Goal: Task Accomplishment & Management: Use online tool/utility

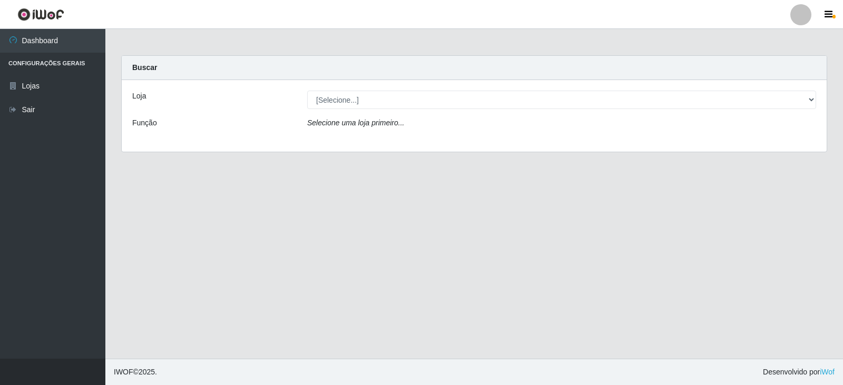
drag, startPoint x: 807, startPoint y: 105, endPoint x: 515, endPoint y: 130, distance: 293.0
click at [515, 130] on div "Selecione uma loja primeiro..." at bounding box center [561, 124] width 525 height 15
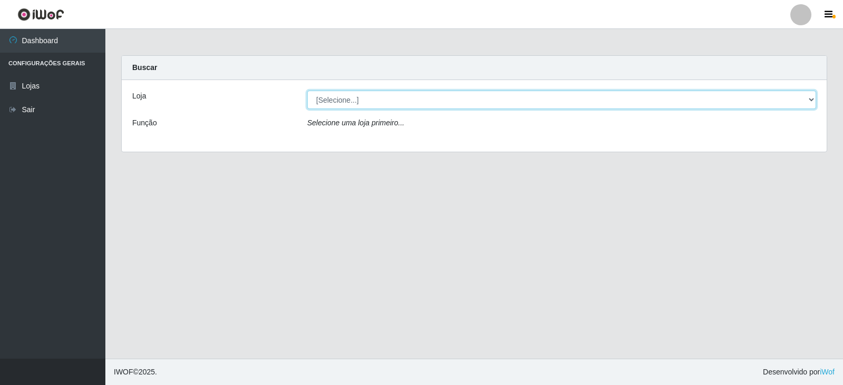
click at [807, 101] on select "[Selecione...] SuperFácil Atacado - [GEOGRAPHIC_DATA]" at bounding box center [561, 100] width 509 height 18
select select "504"
click at [307, 91] on select "[Selecione...] SuperFácil Atacado - [GEOGRAPHIC_DATA]" at bounding box center [561, 100] width 509 height 18
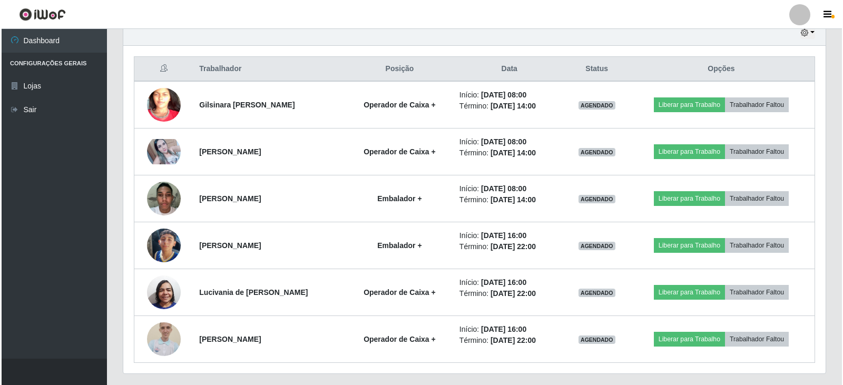
scroll to position [381, 0]
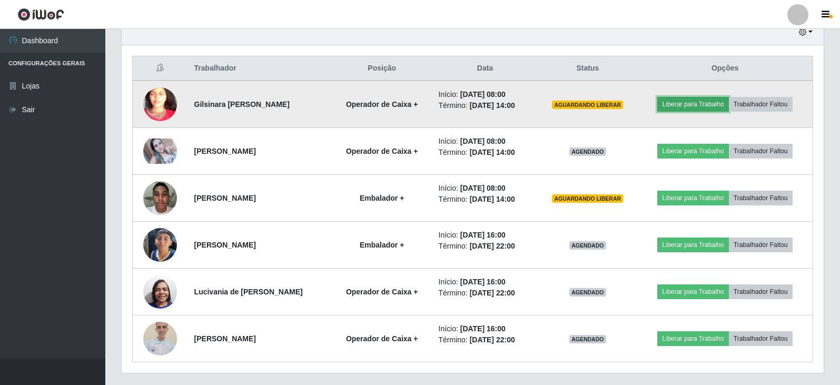
click at [696, 102] on button "Liberar para Trabalho" at bounding box center [693, 104] width 71 height 15
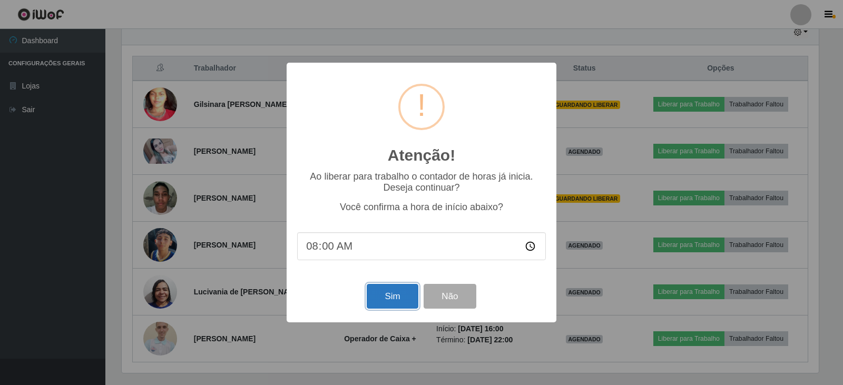
click at [396, 302] on button "Sim" at bounding box center [392, 296] width 51 height 25
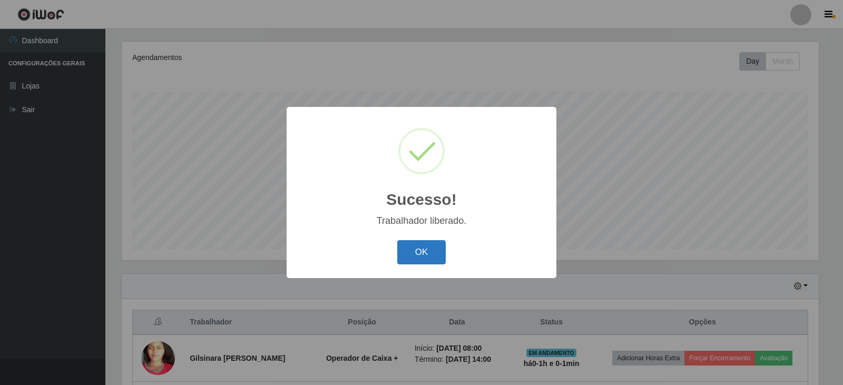
click at [434, 249] on button "OK" at bounding box center [421, 252] width 49 height 25
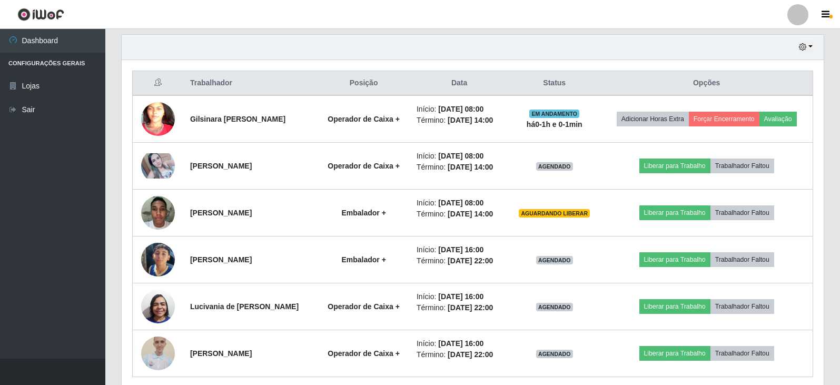
scroll to position [385, 0]
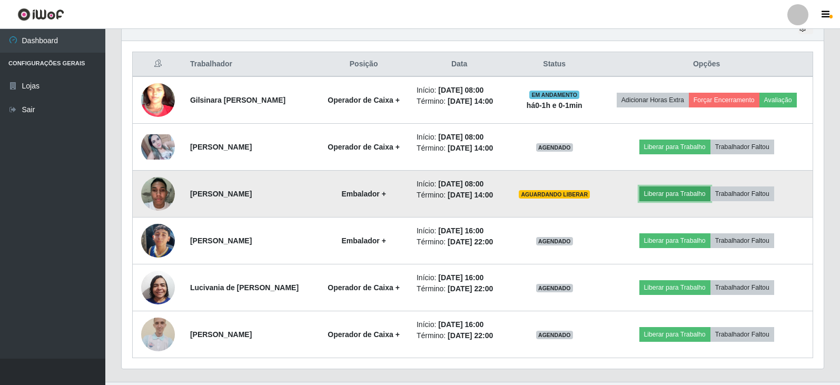
click at [681, 190] on button "Liberar para Trabalho" at bounding box center [675, 194] width 71 height 15
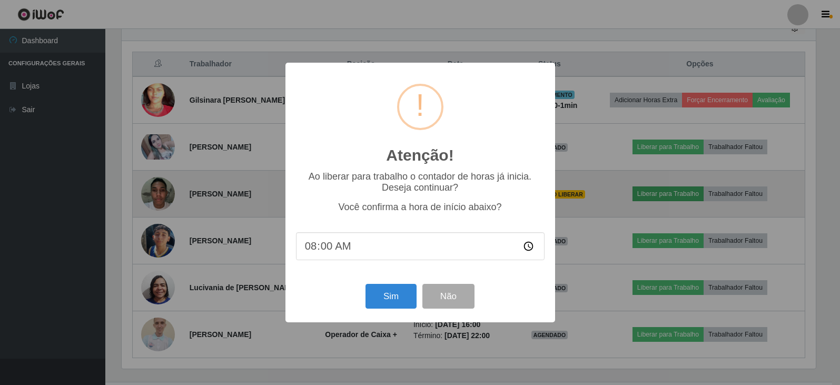
scroll to position [219, 697]
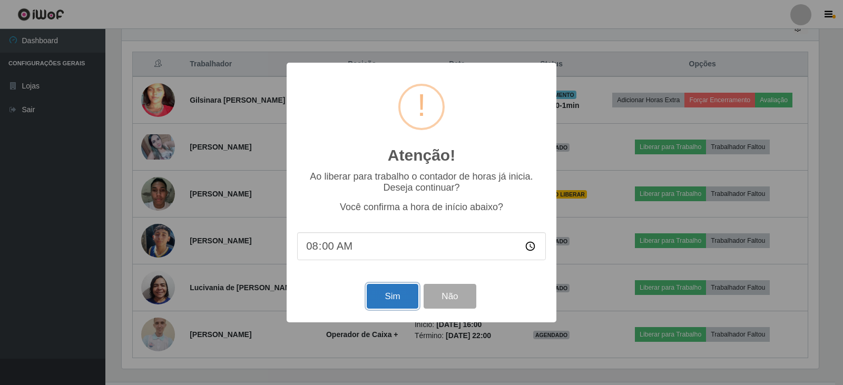
click at [390, 293] on button "Sim" at bounding box center [392, 296] width 51 height 25
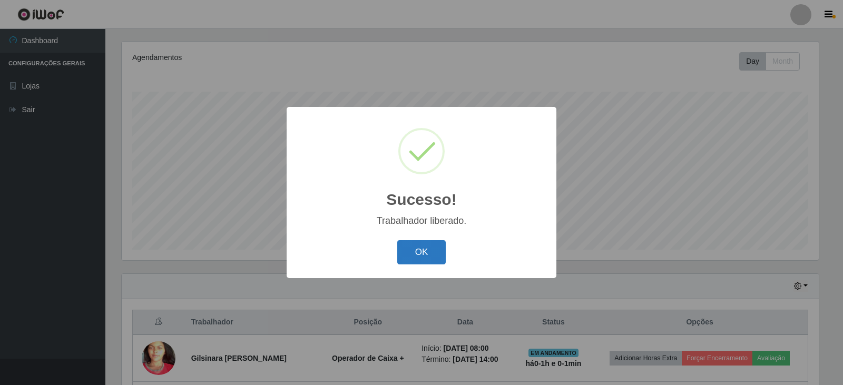
click at [411, 261] on button "OK" at bounding box center [421, 252] width 49 height 25
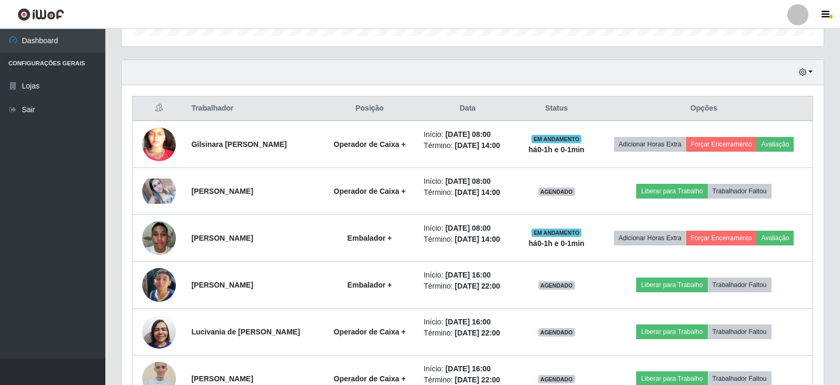
scroll to position [408, 0]
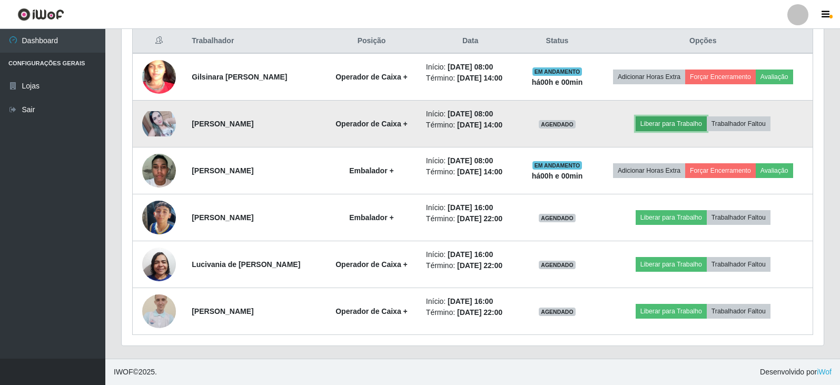
click at [693, 121] on button "Liberar para Trabalho" at bounding box center [671, 123] width 71 height 15
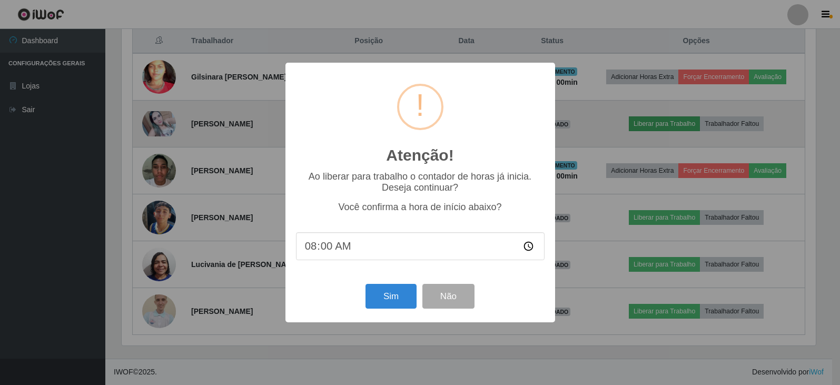
scroll to position [219, 697]
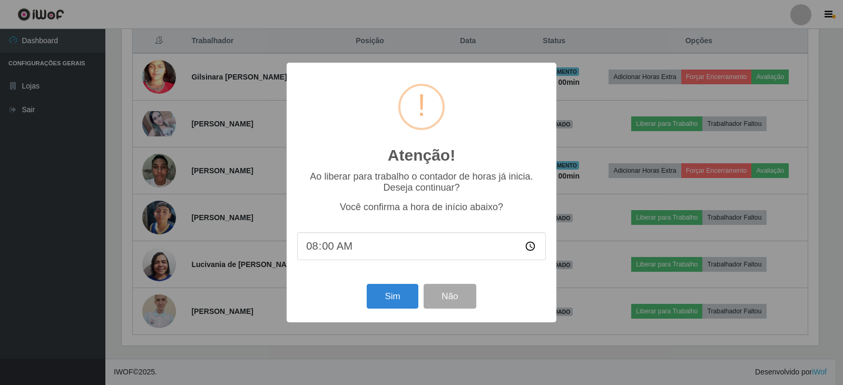
click at [399, 311] on div "Sim Não" at bounding box center [421, 296] width 249 height 30
click at [397, 292] on button "Sim" at bounding box center [392, 296] width 51 height 25
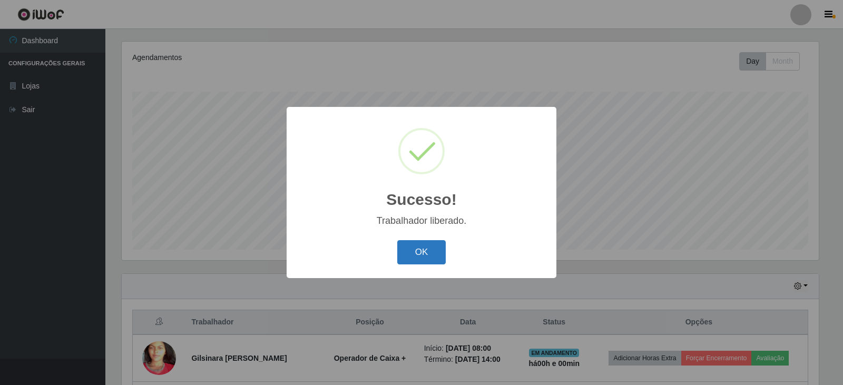
click at [417, 253] on button "OK" at bounding box center [421, 252] width 49 height 25
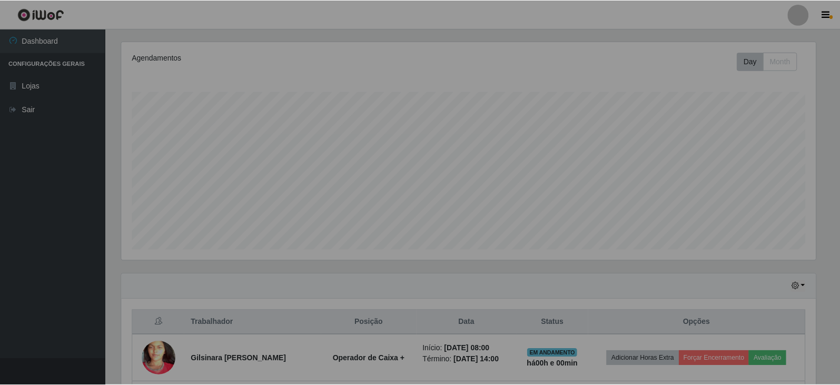
scroll to position [219, 702]
